Goal: Task Accomplishment & Management: Manage account settings

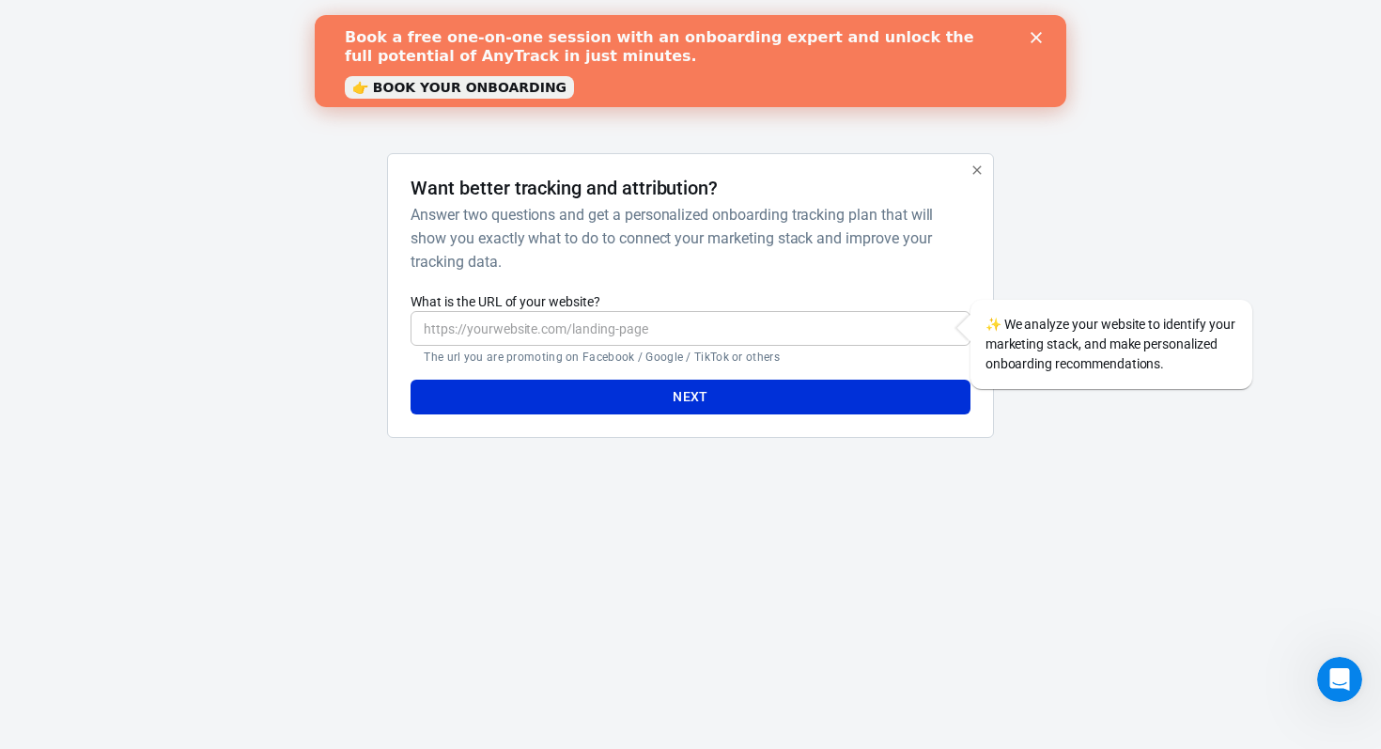
click at [1036, 39] on icon "Close" at bounding box center [1036, 37] width 11 height 11
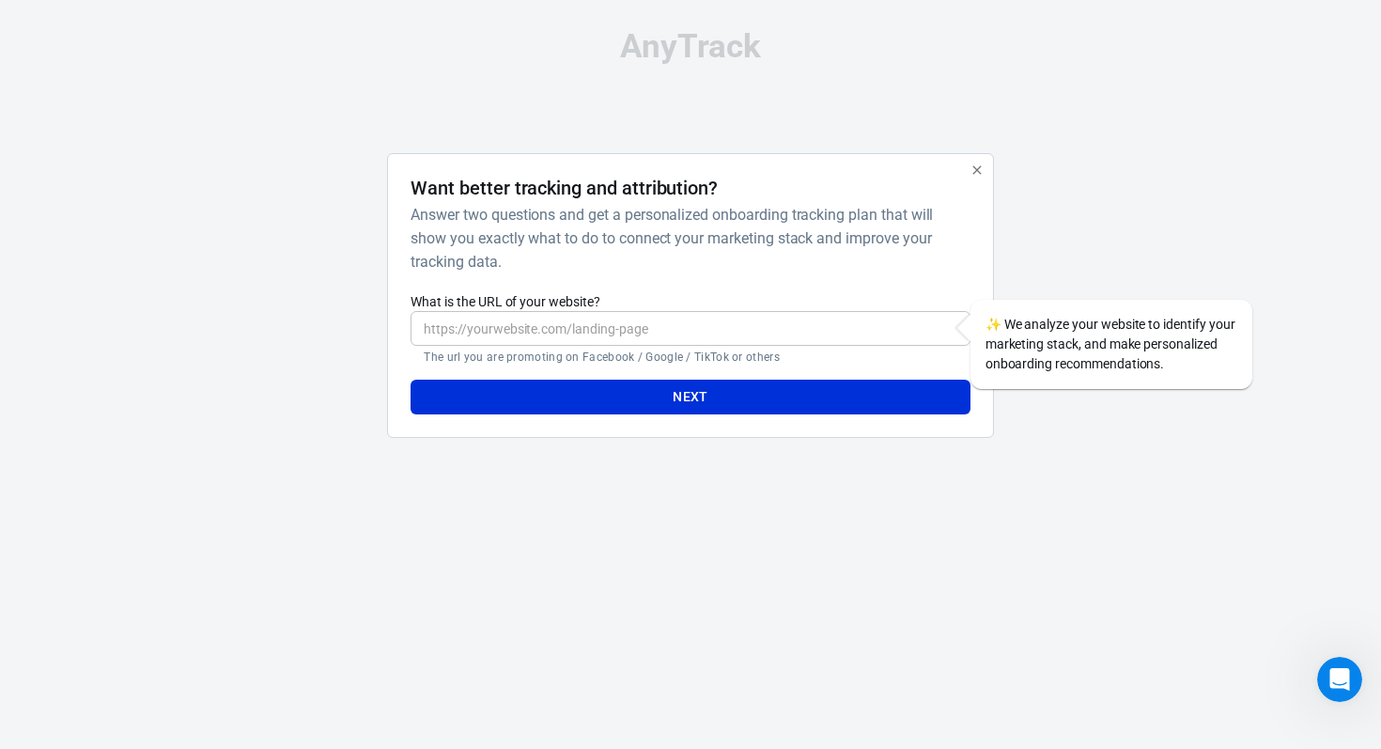
click at [981, 171] on icon "button" at bounding box center [977, 170] width 15 height 15
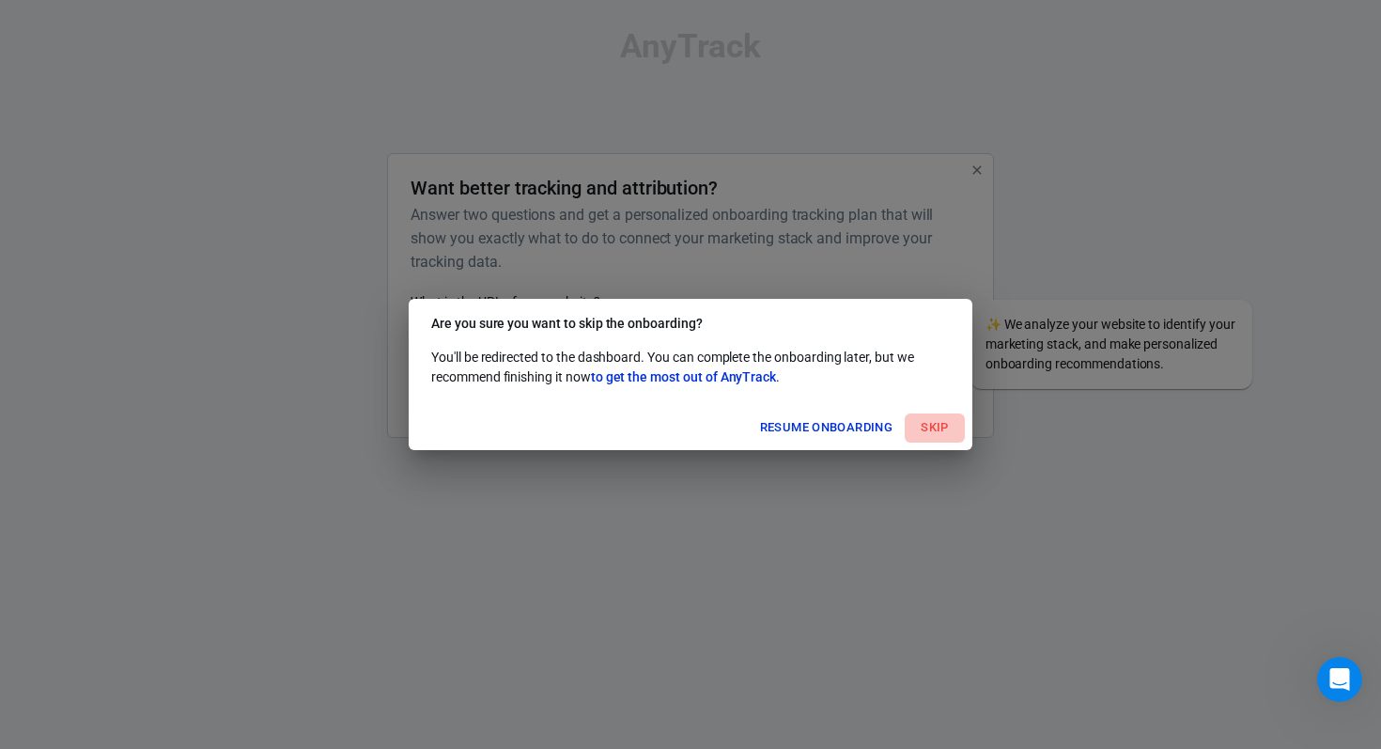
click at [952, 427] on button "Skip" at bounding box center [935, 427] width 60 height 29
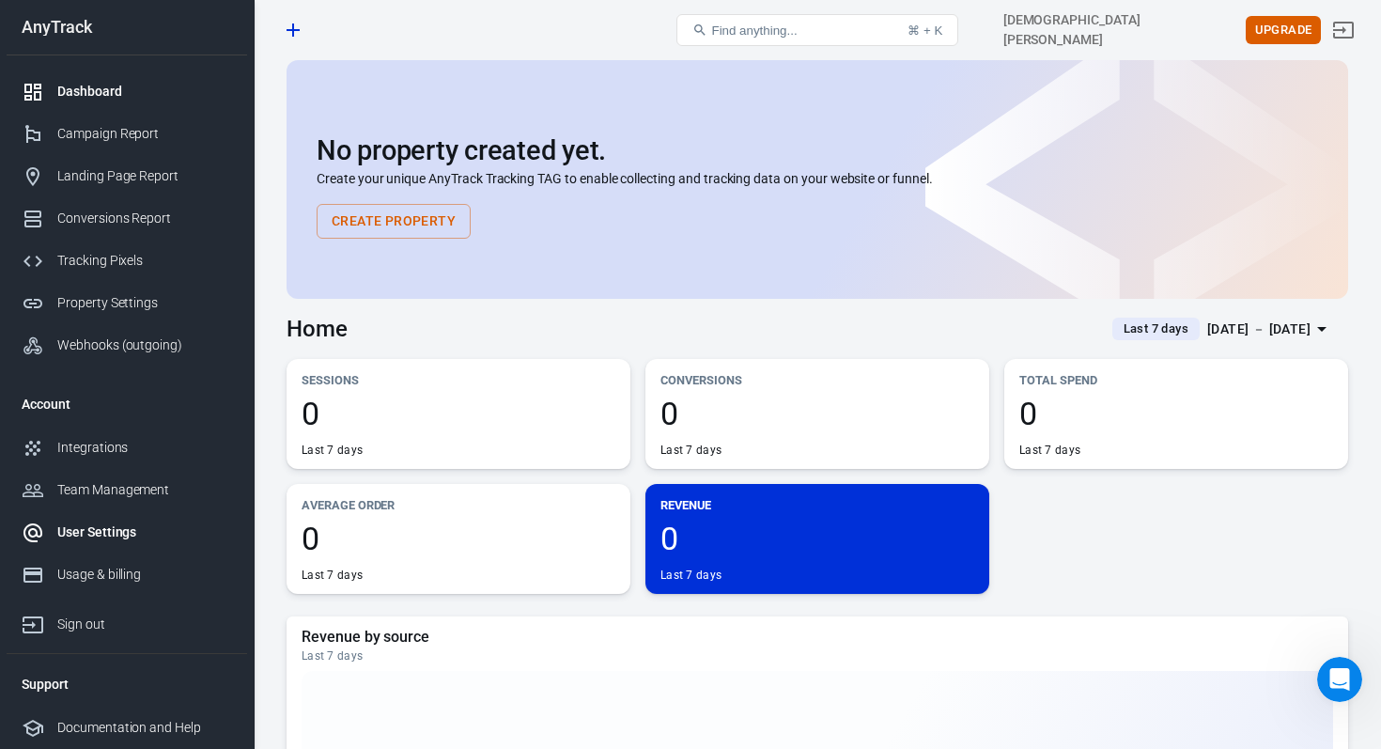
click at [125, 514] on link "User Settings" at bounding box center [127, 532] width 241 height 42
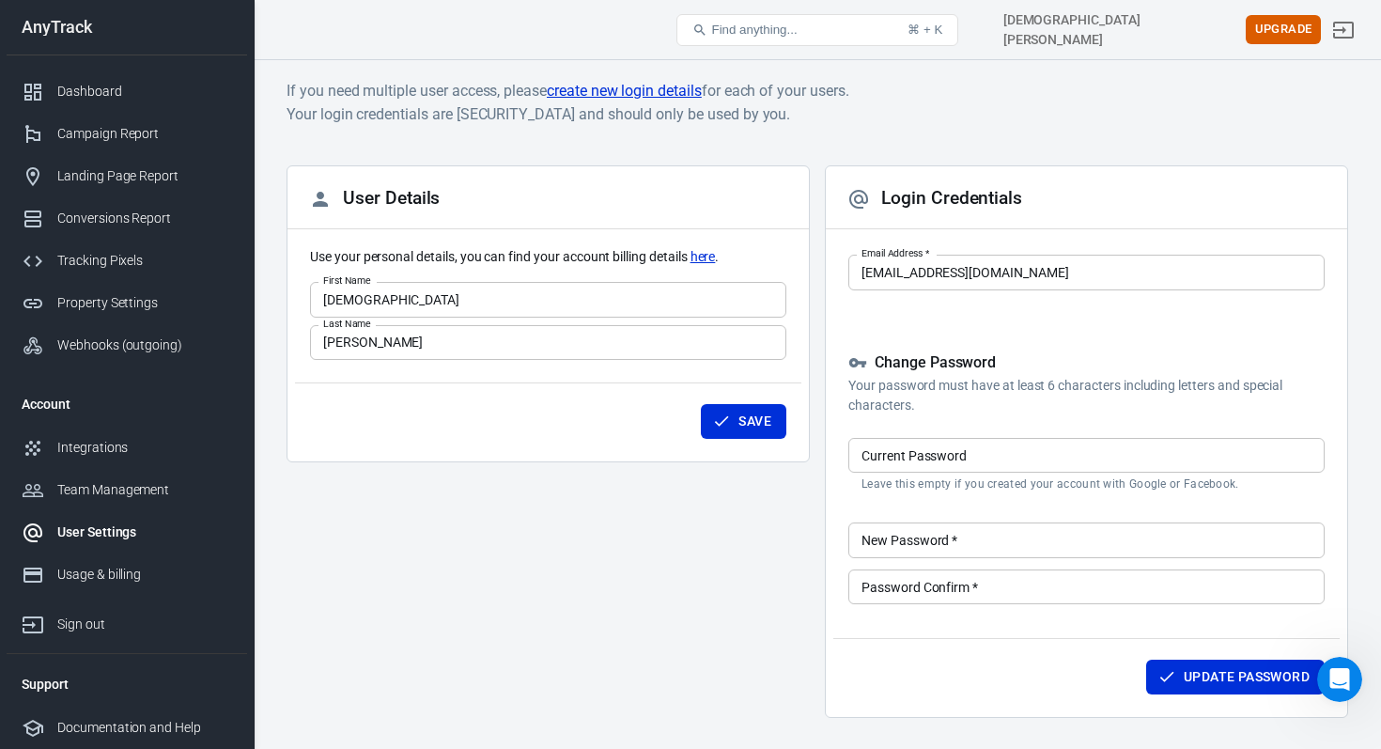
click at [456, 381] on form "User Details Use your personal details, you can find your account billing detai…" at bounding box center [548, 309] width 476 height 287
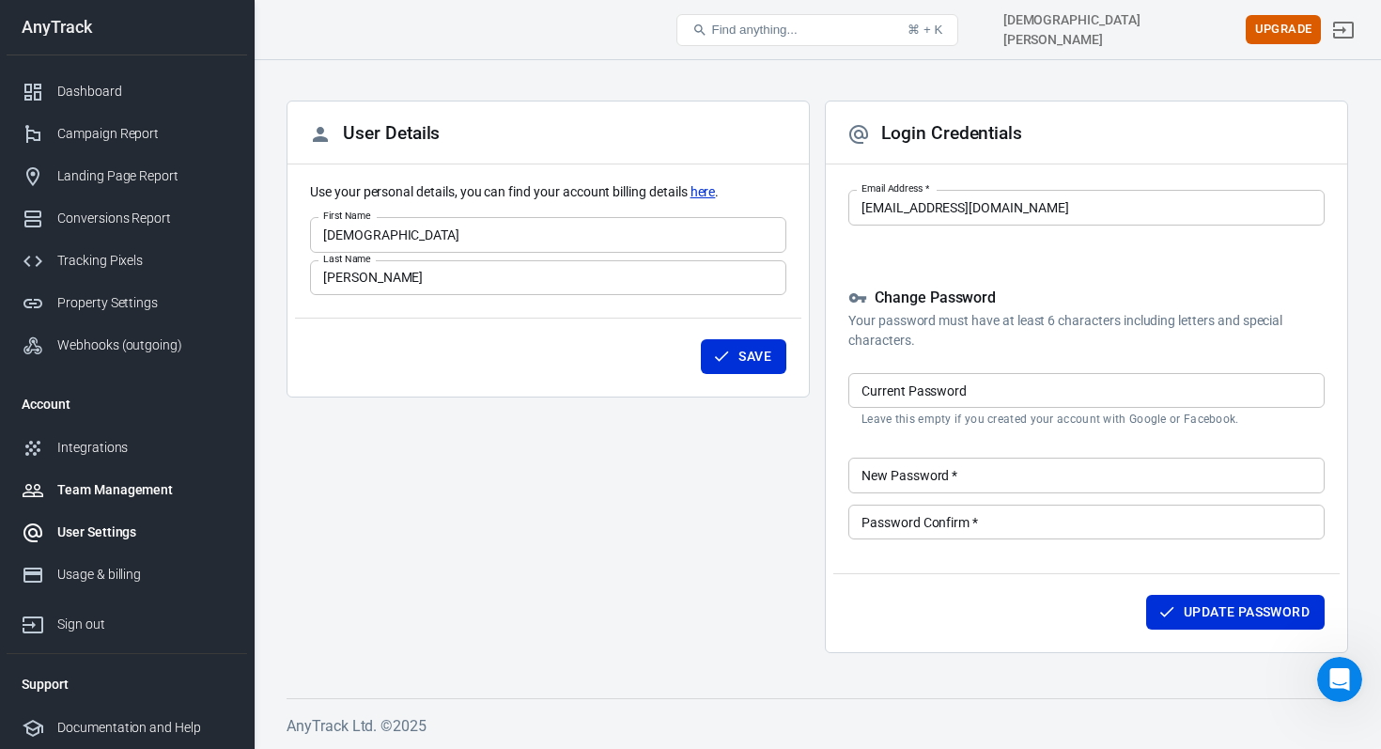
click at [122, 493] on div "Team Management" at bounding box center [144, 490] width 175 height 20
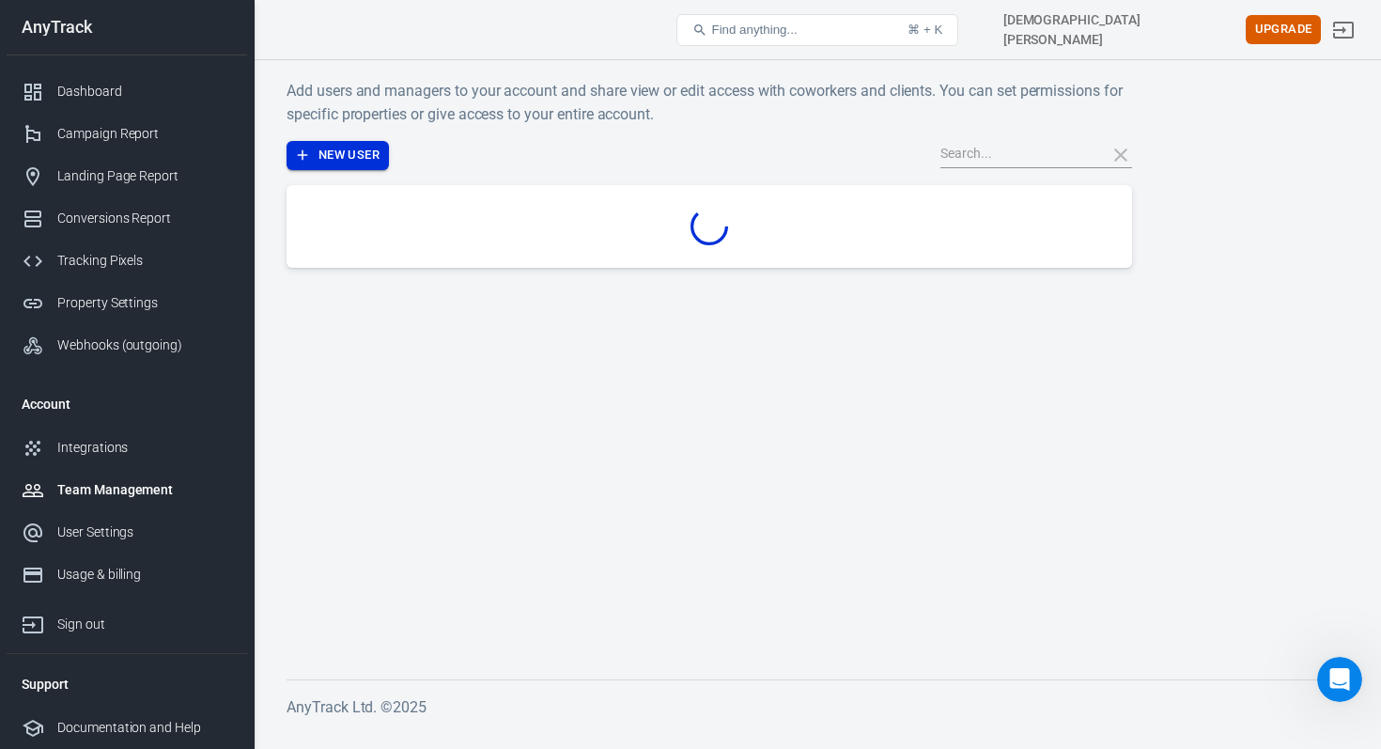
click at [349, 161] on button "New User" at bounding box center [338, 155] width 102 height 29
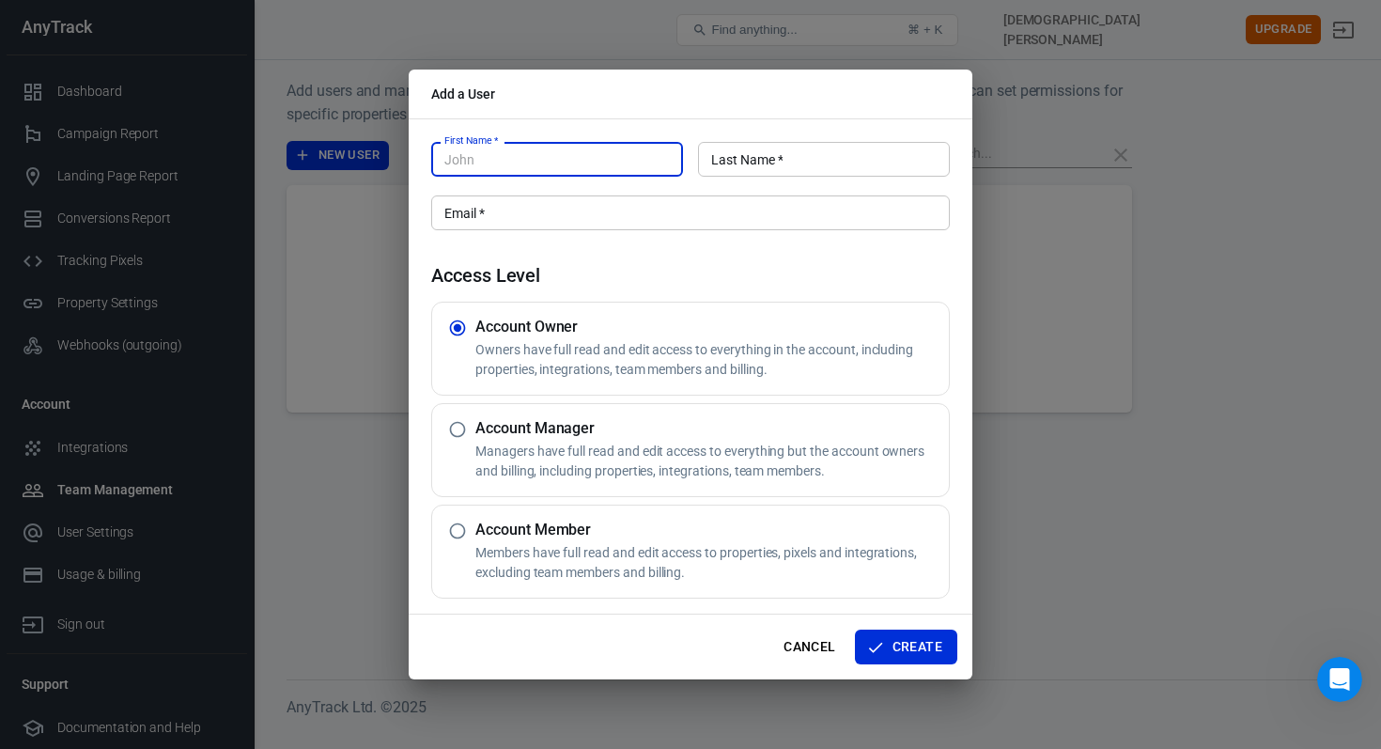
click at [525, 210] on input "Email   *" at bounding box center [690, 212] width 519 height 35
paste input "bartoslukasz7@gmail.com"
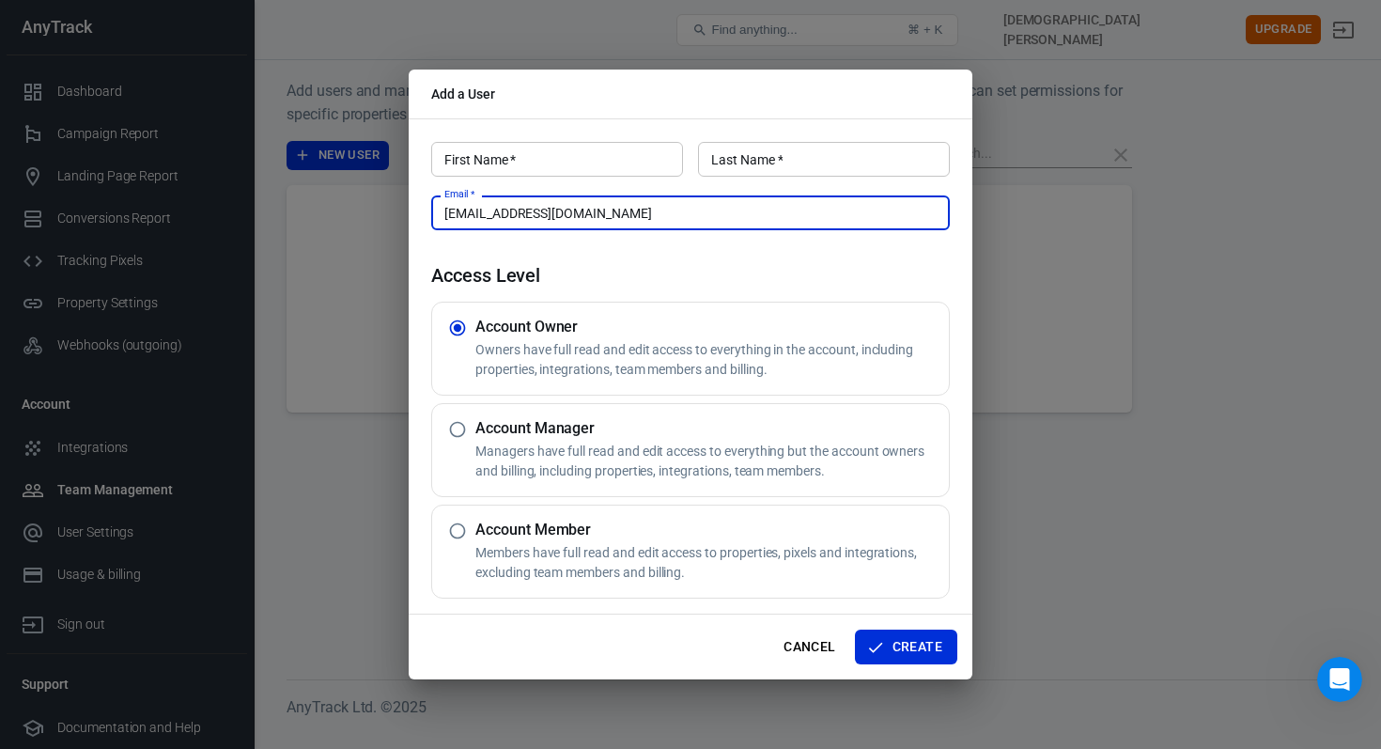
type input "bartoslukasz7@gmail.com"
click at [539, 160] on input "First Name   *" at bounding box center [557, 159] width 252 height 35
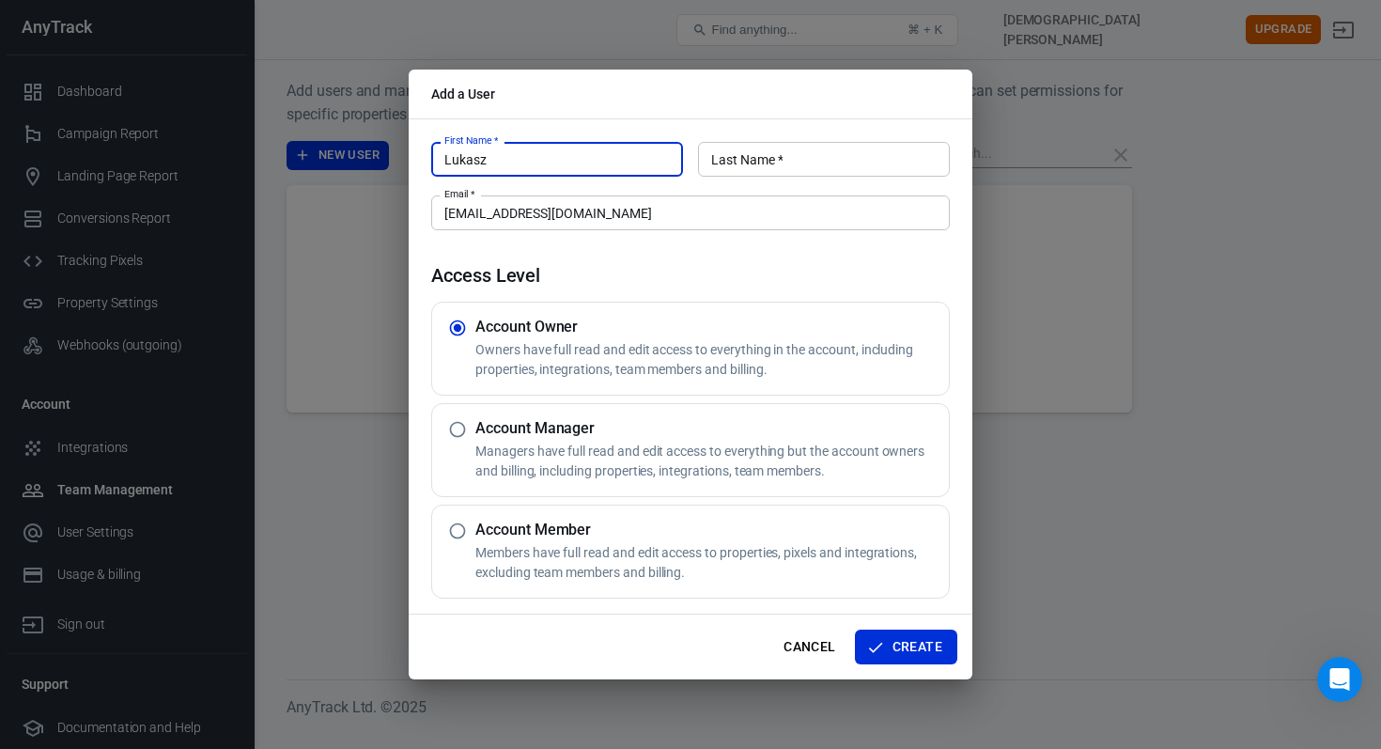
type input "Lukasz"
click at [773, 138] on div "First Name   * Lukasz First Name   * Last Name   * Last Name   *" at bounding box center [690, 157] width 519 height 46
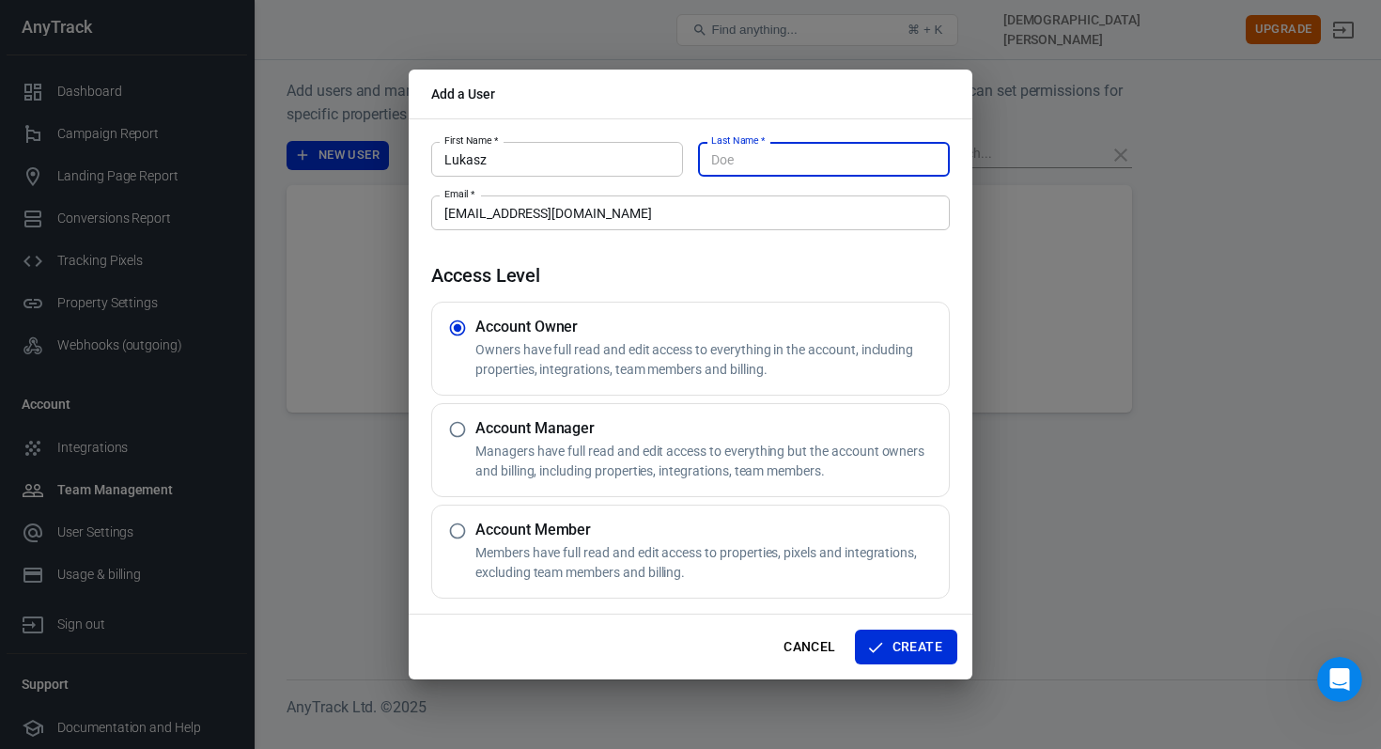
click at [772, 142] on input "Last Name   *" at bounding box center [824, 159] width 252 height 35
click at [764, 149] on input "Last Name   *" at bounding box center [824, 159] width 252 height 35
type input "Bartos"
click at [770, 270] on h4 "Access Level" at bounding box center [690, 275] width 519 height 23
click at [640, 430] on h5 "Account Manager" at bounding box center [708, 428] width 466 height 19
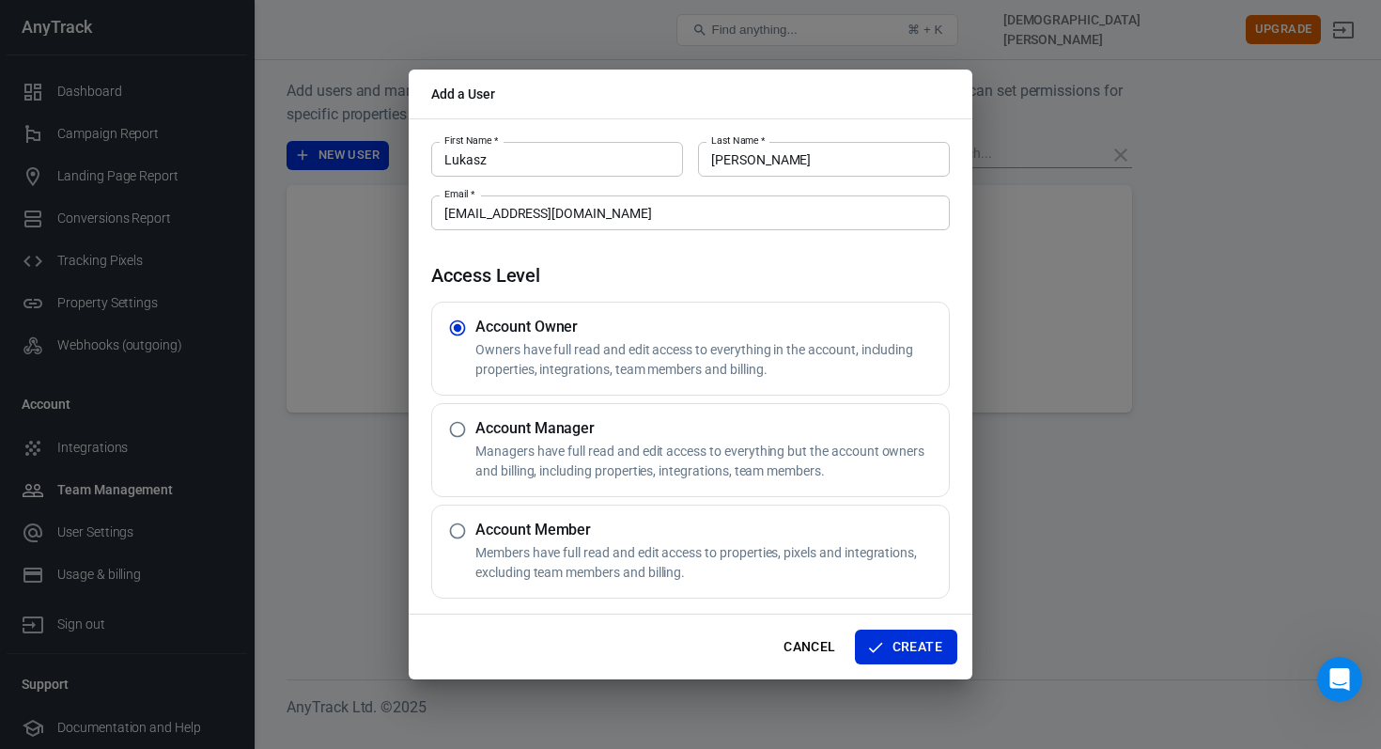
radio input "false"
radio input "true"
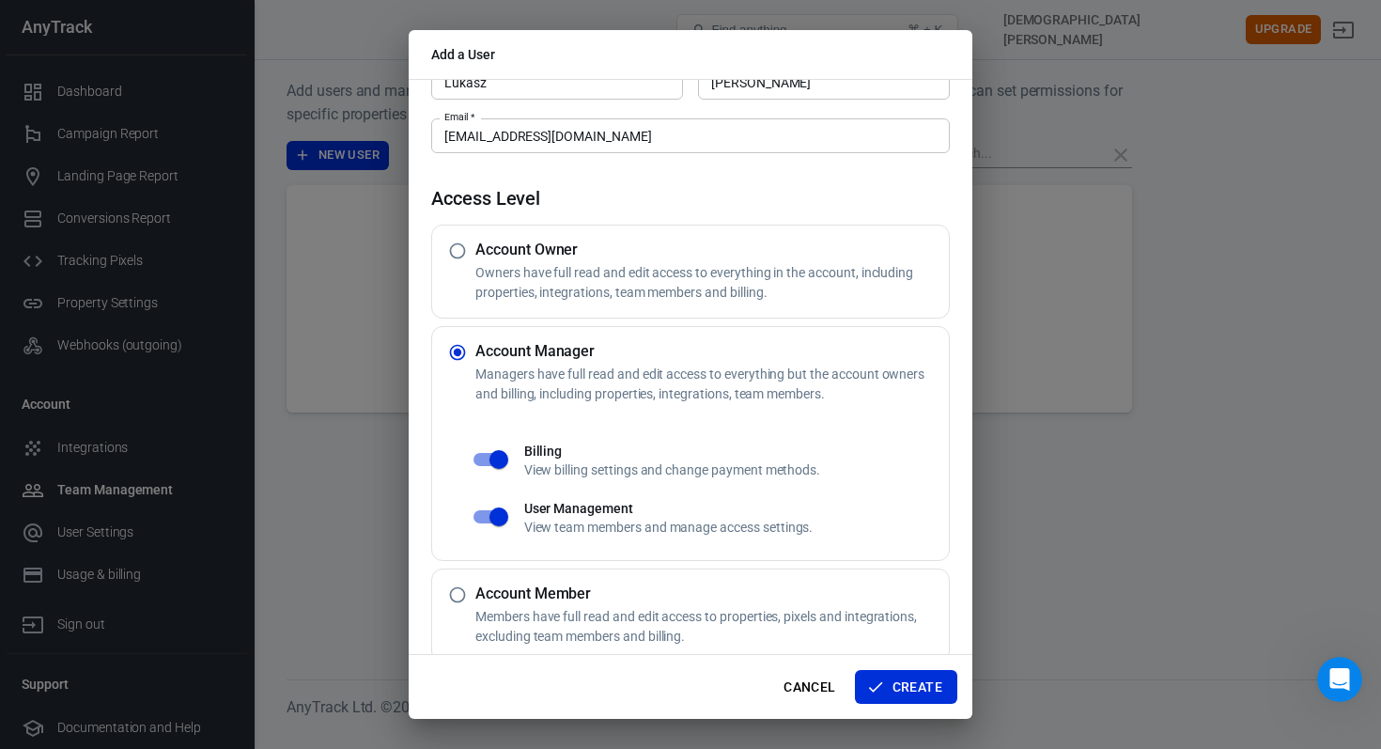
scroll to position [44, 0]
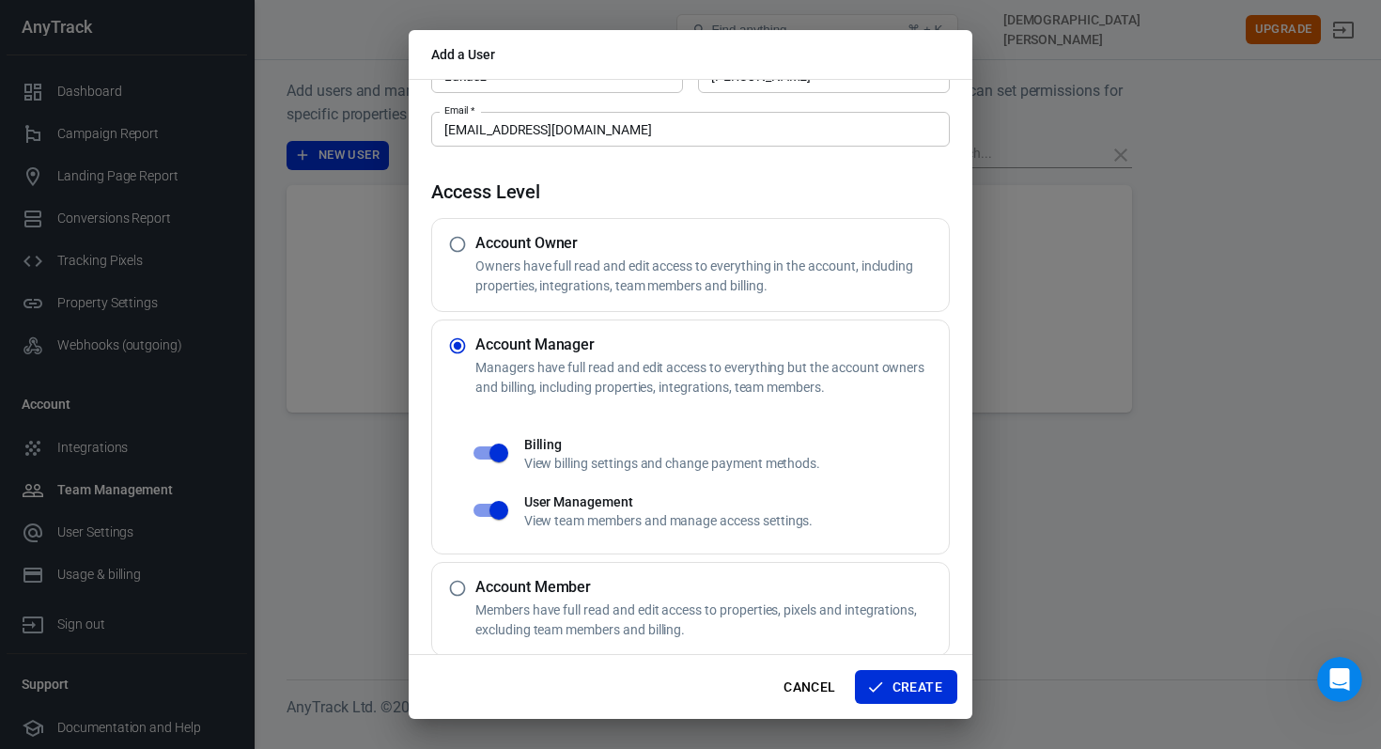
click at [557, 256] on p "Owners have full read and edit access to everything in the account, including p…" at bounding box center [708, 275] width 466 height 39
radio input "true"
radio input "false"
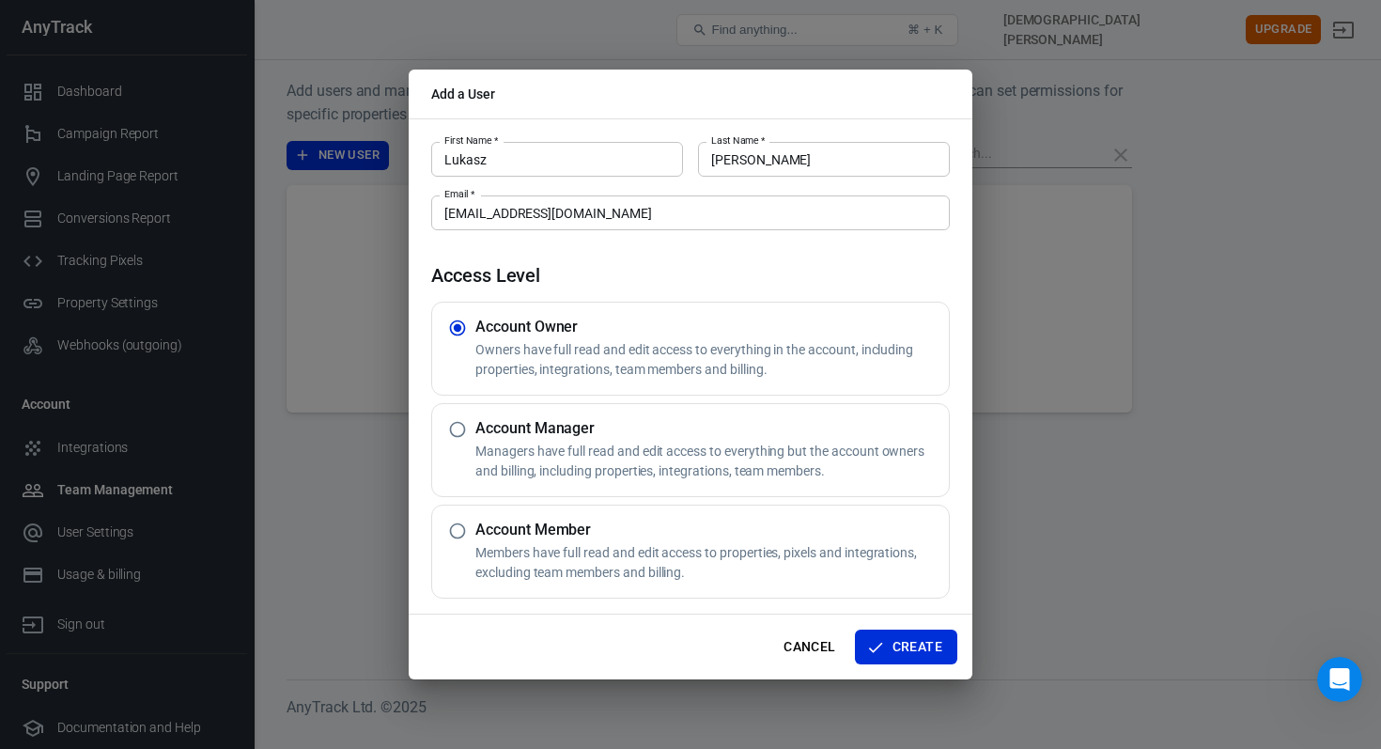
scroll to position [0, 0]
click at [540, 466] on p "Managers have full read and edit access to everything but the account owners an…" at bounding box center [708, 461] width 466 height 39
radio input "false"
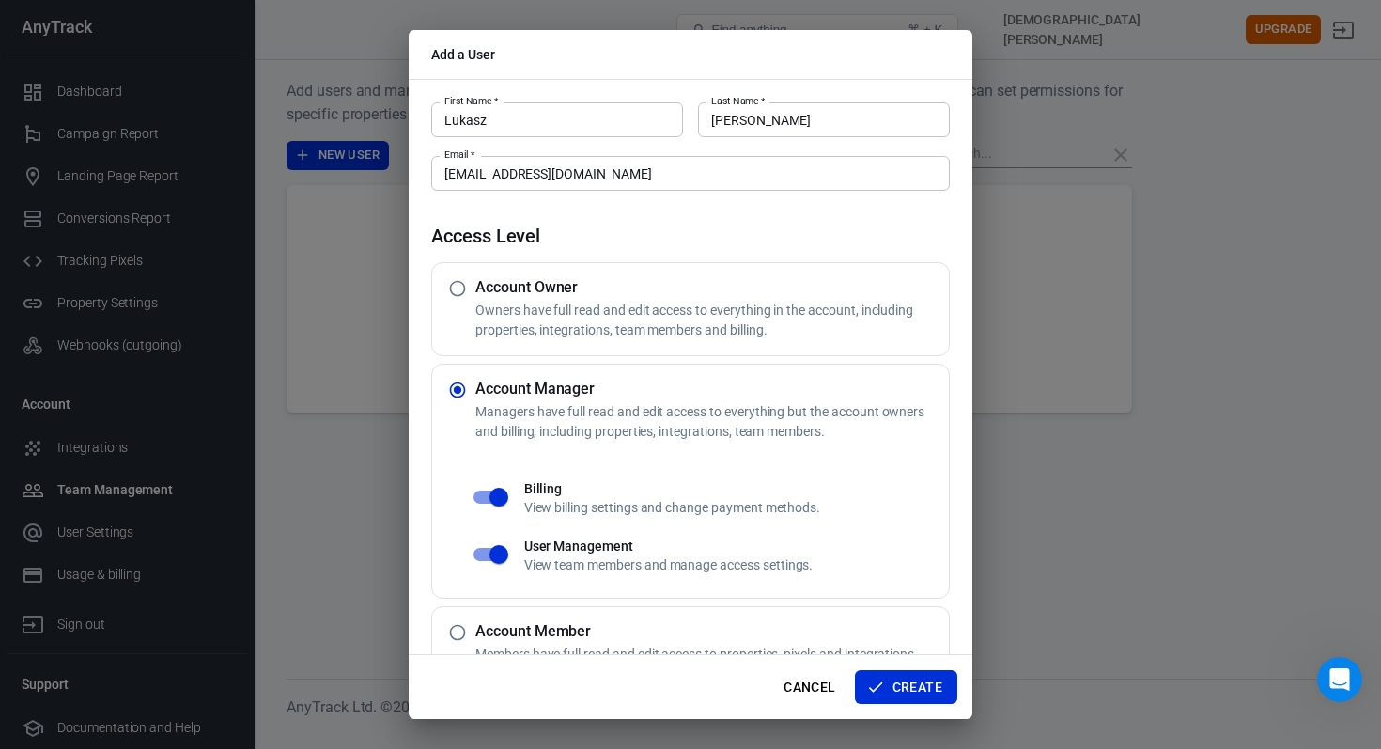
click at [582, 618] on div "Account Member Members have full read and edit access to properties, pixels and…" at bounding box center [690, 653] width 519 height 94
radio input "false"
radio input "true"
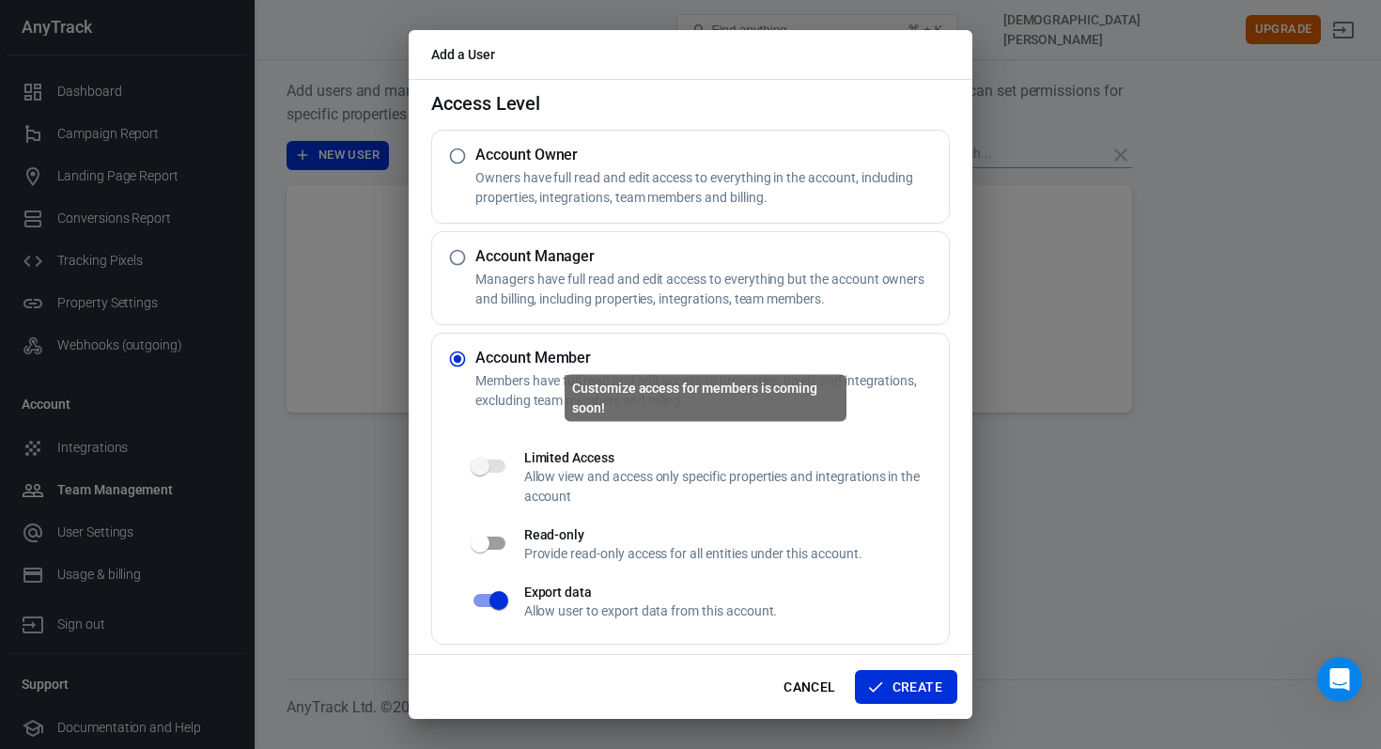
scroll to position [139, 0]
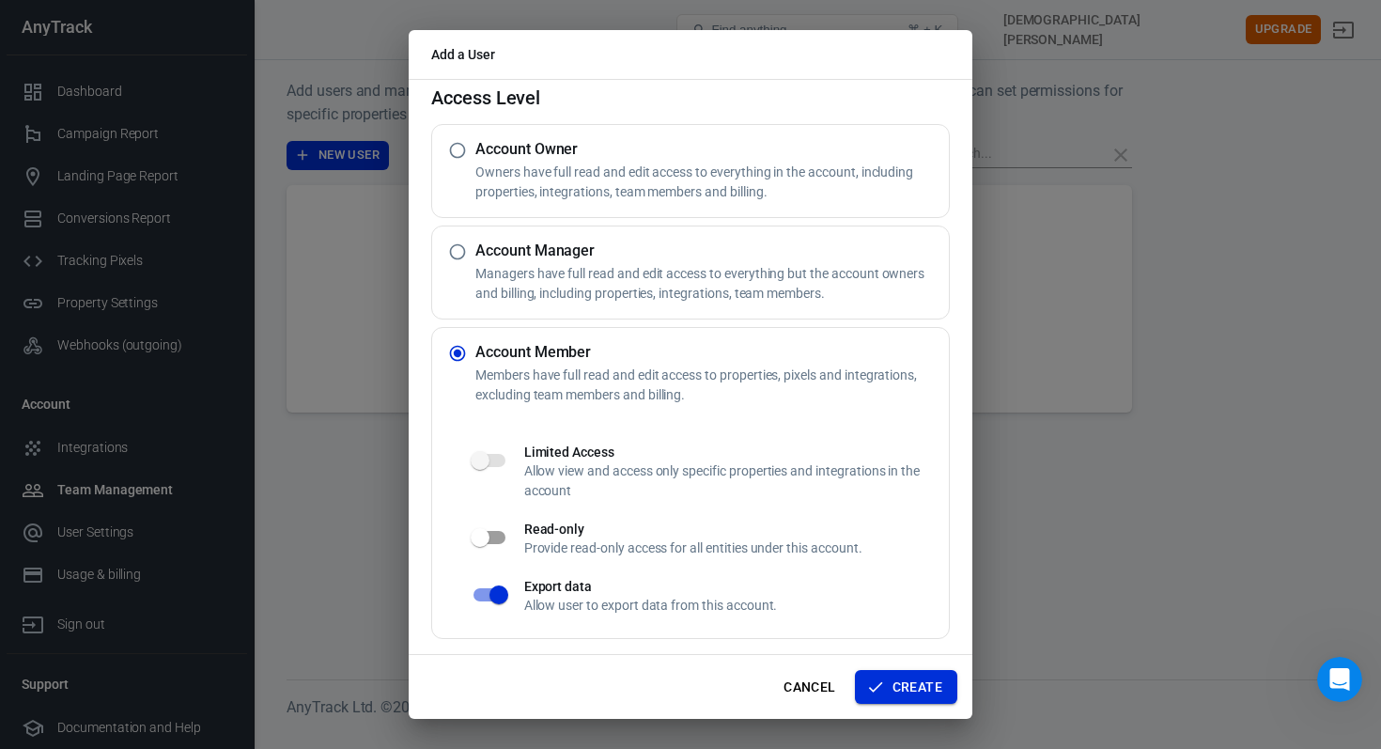
click at [911, 688] on button "Create" at bounding box center [906, 687] width 102 height 35
radio input "true"
radio input "false"
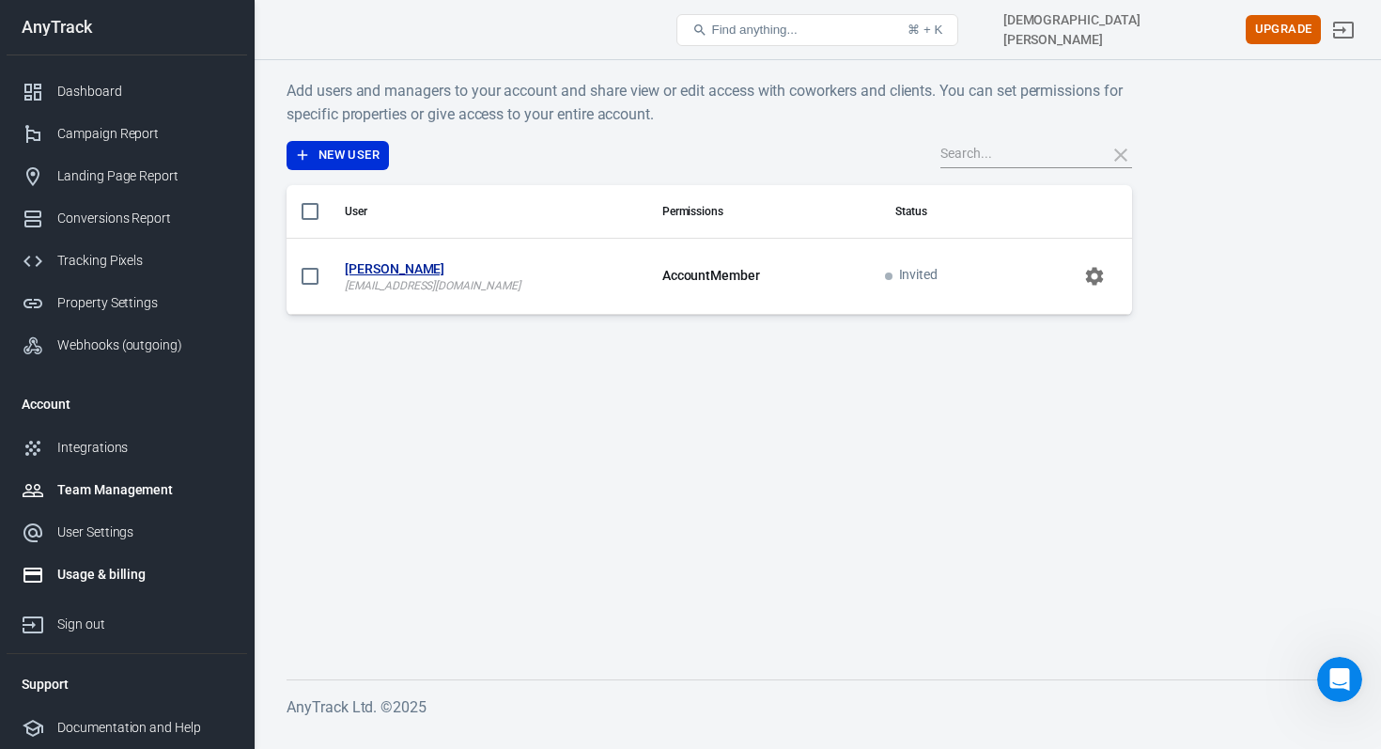
click at [142, 566] on div "Usage & billing" at bounding box center [144, 575] width 175 height 20
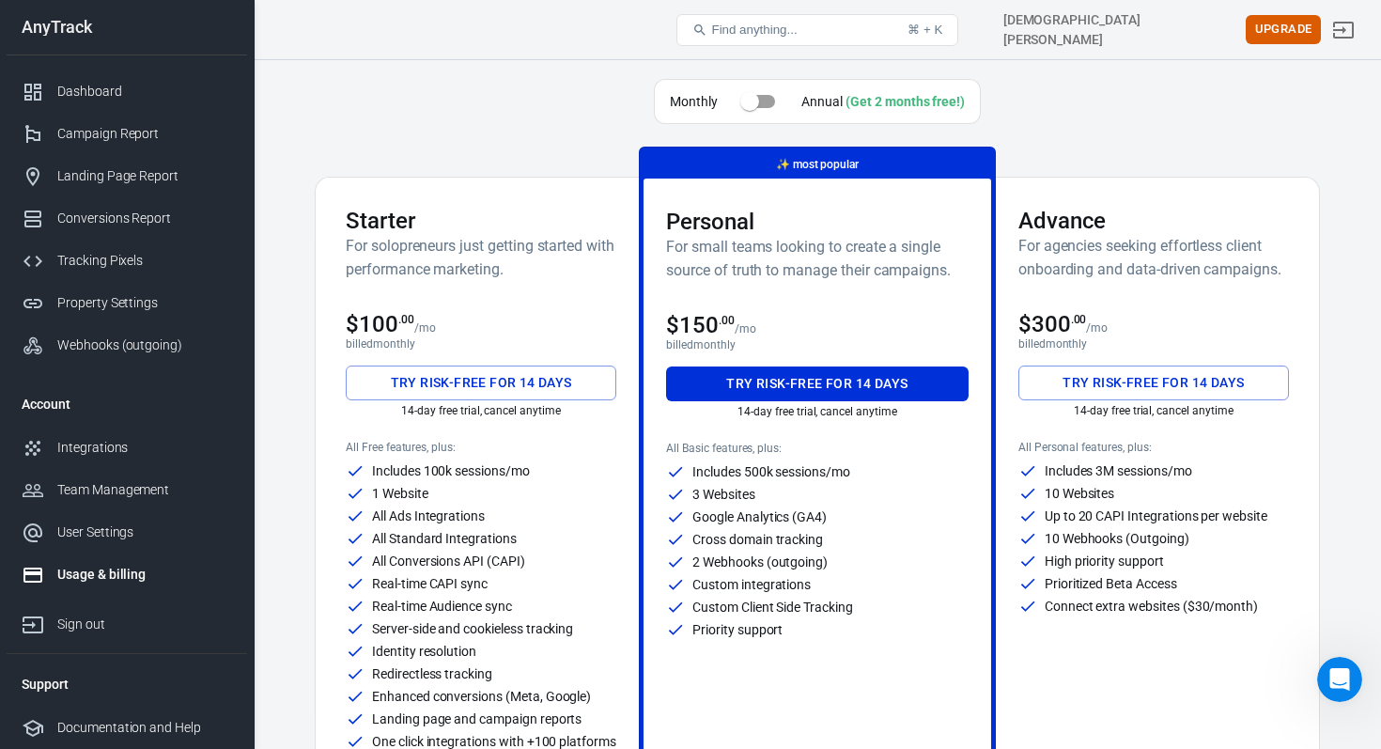
click at [466, 381] on button "Try risk-free for 14 days" at bounding box center [481, 382] width 271 height 35
